Goal: Information Seeking & Learning: Learn about a topic

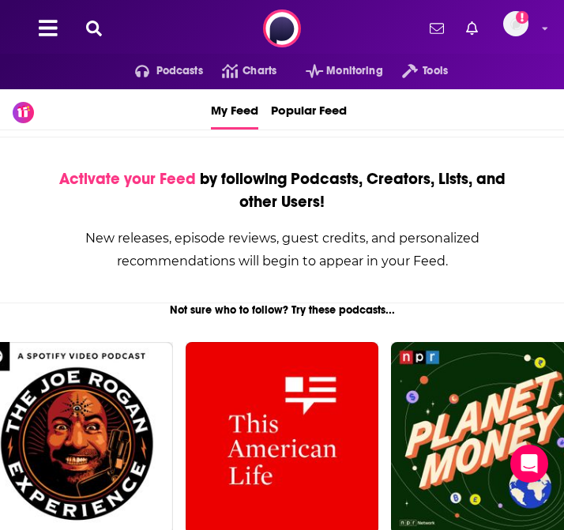
click at [95, 24] on icon at bounding box center [94, 29] width 16 height 16
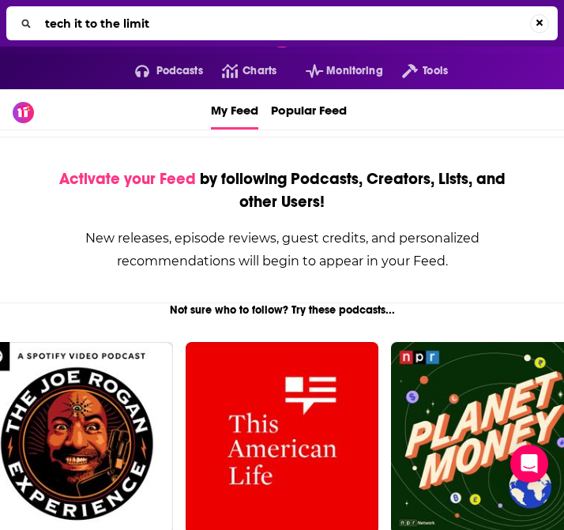
type input "tech it to the limit"
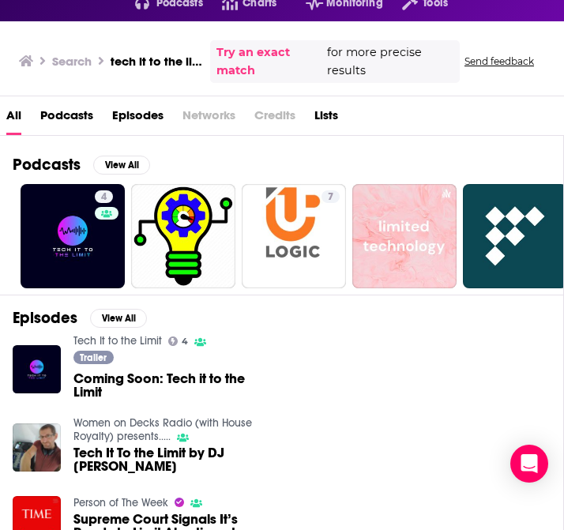
scroll to position [84, 0]
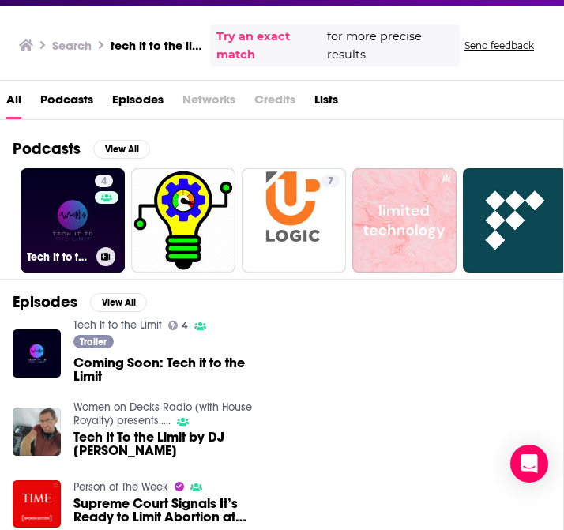
click at [77, 223] on link "4 Tech It to the Limit" at bounding box center [73, 220] width 104 height 104
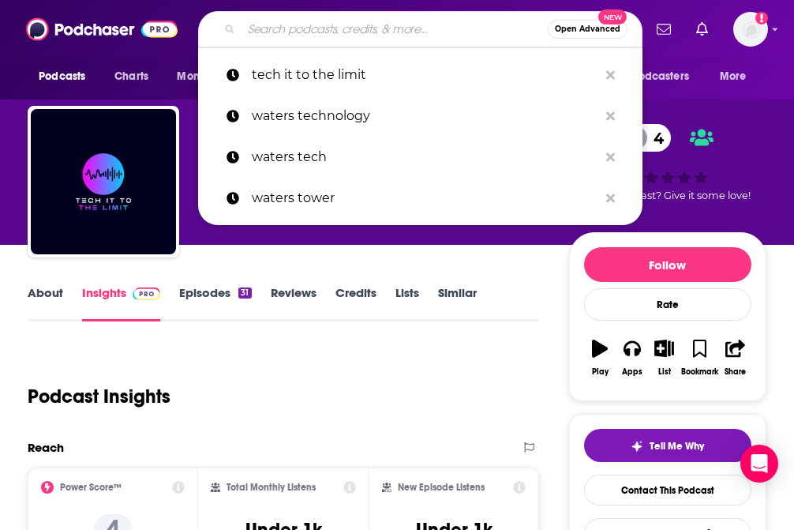
click at [320, 34] on input "Search podcasts, credits, & more..." at bounding box center [395, 29] width 306 height 25
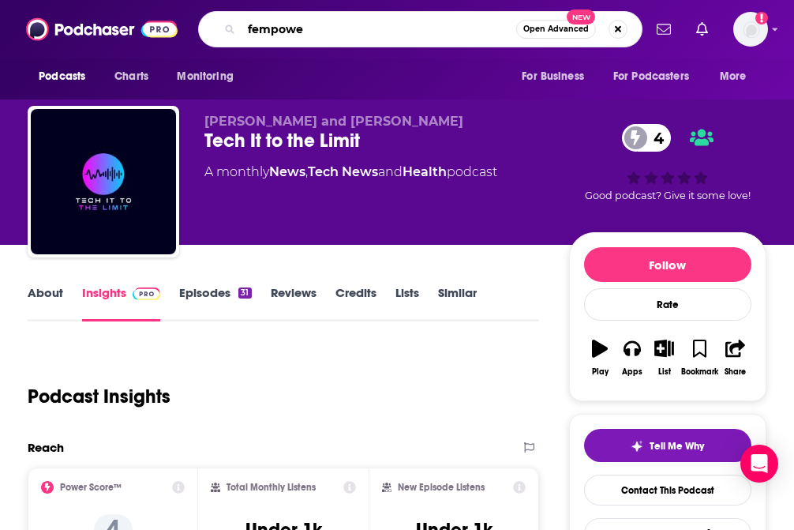
type input "fempower"
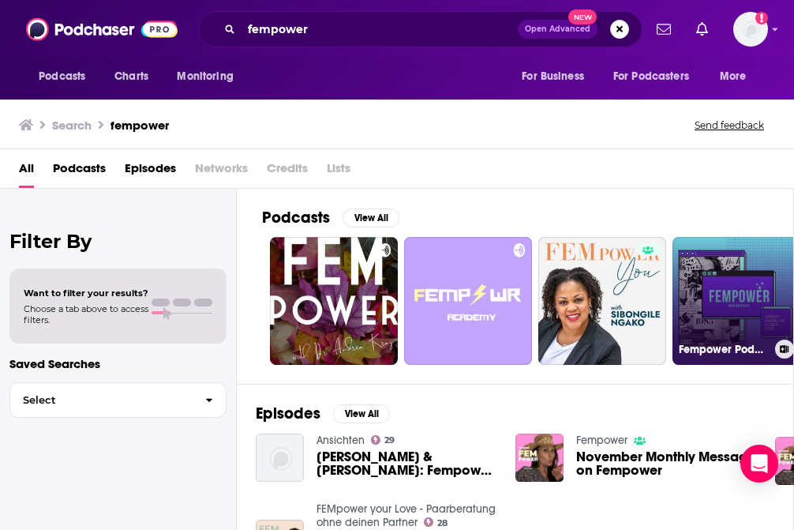
click at [730, 302] on link "Fempower Podcast" at bounding box center [737, 301] width 128 height 128
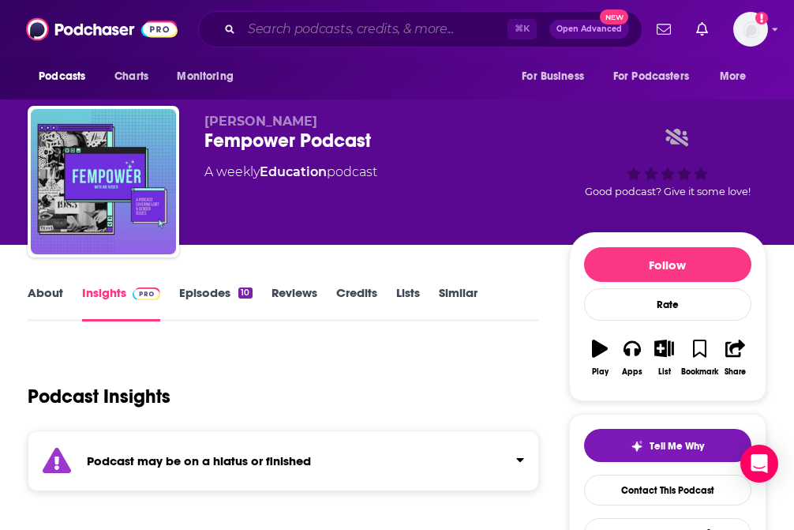
click at [300, 30] on input "Search podcasts, credits, & more..." at bounding box center [375, 29] width 266 height 25
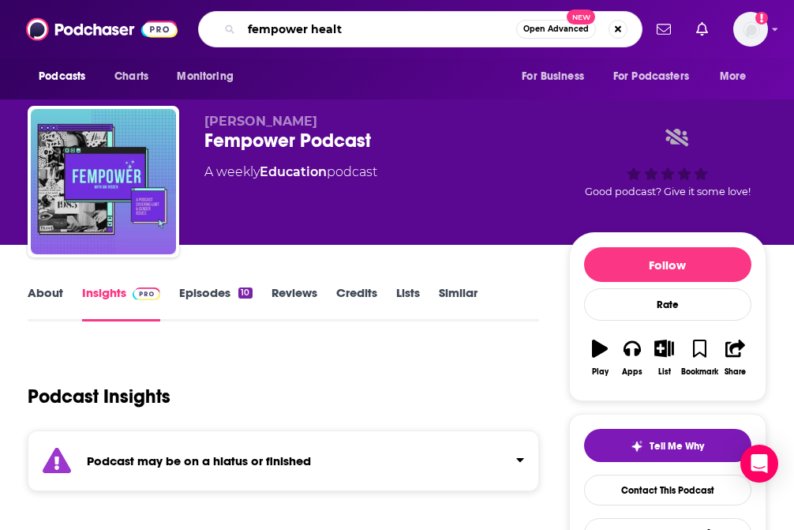
type input "fempower health"
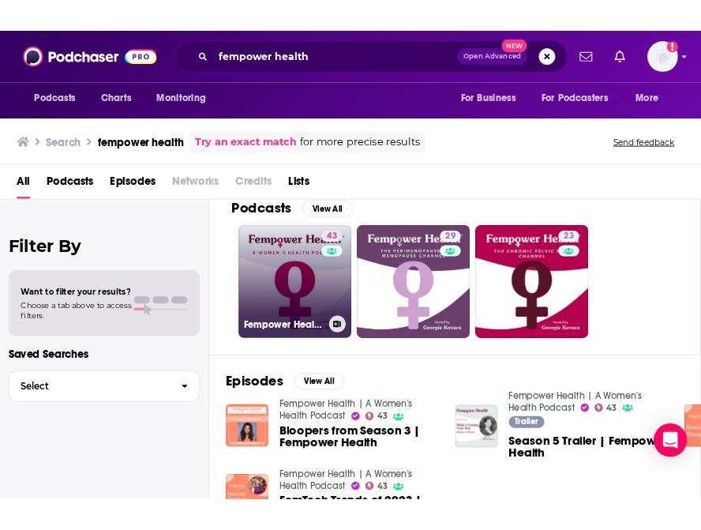
scroll to position [21, 0]
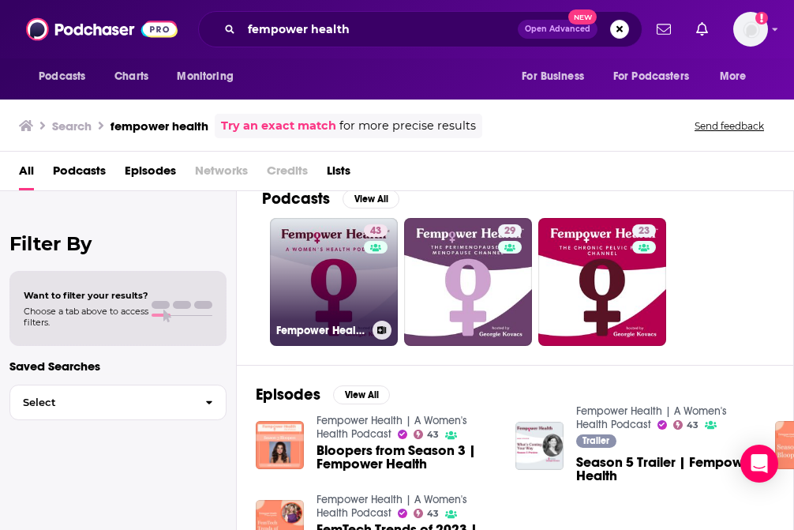
click at [347, 282] on link "43 Fempower Health | A Women's Health Podcast" at bounding box center [334, 282] width 128 height 128
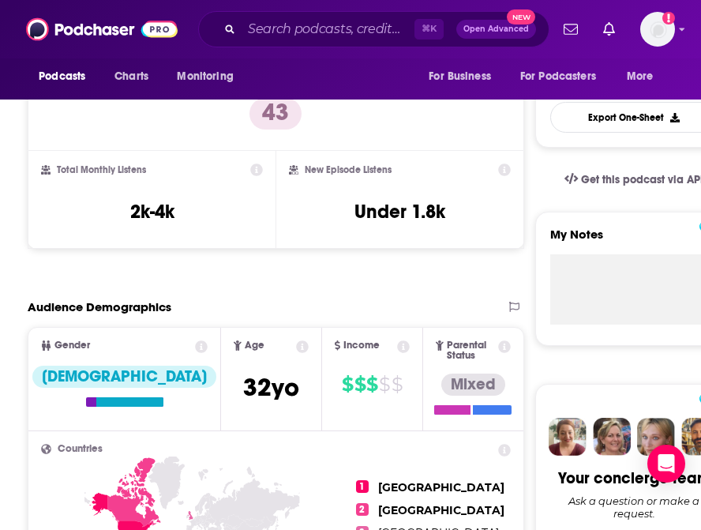
scroll to position [463, 0]
